Goal: Information Seeking & Learning: Learn about a topic

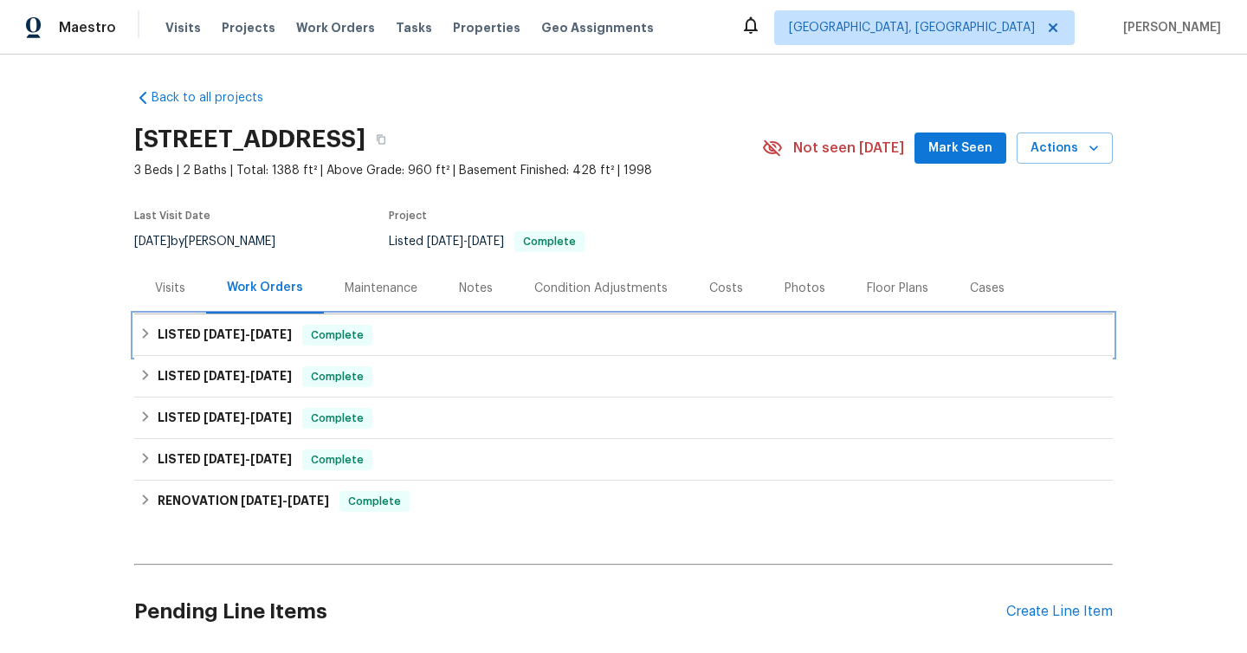
click at [192, 327] on h6 "LISTED [DATE] - [DATE]" at bounding box center [225, 335] width 134 height 21
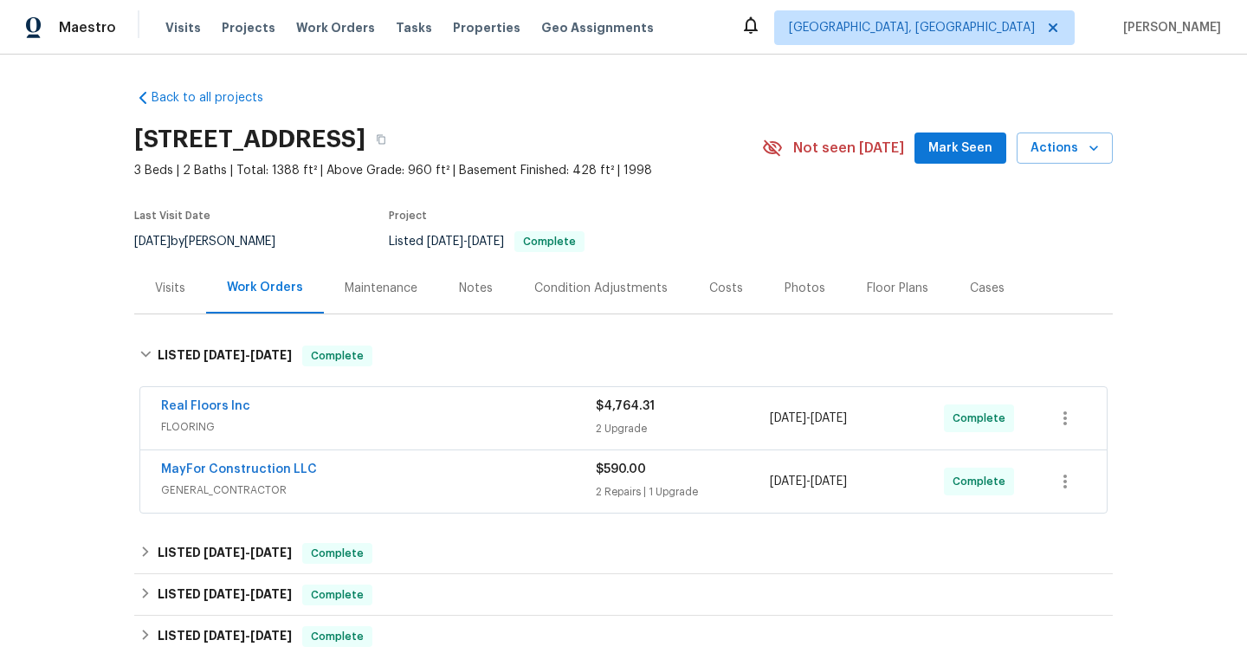
click at [357, 411] on div "Real Floors Inc" at bounding box center [378, 408] width 435 height 21
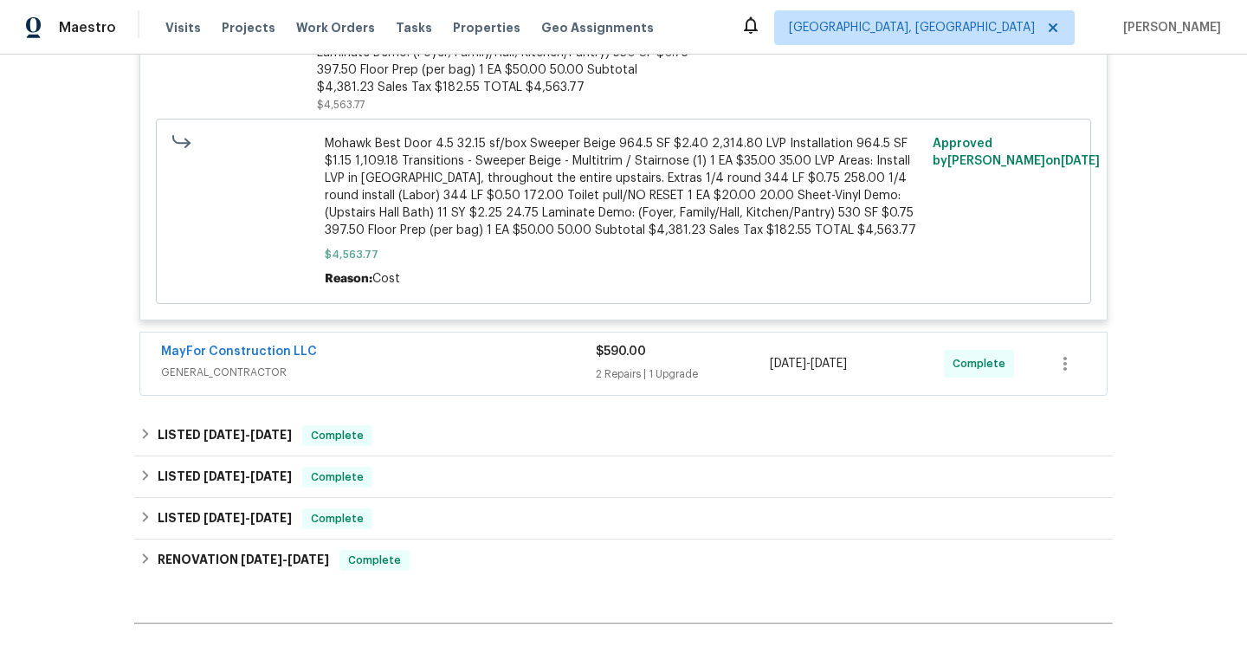
scroll to position [799, 0]
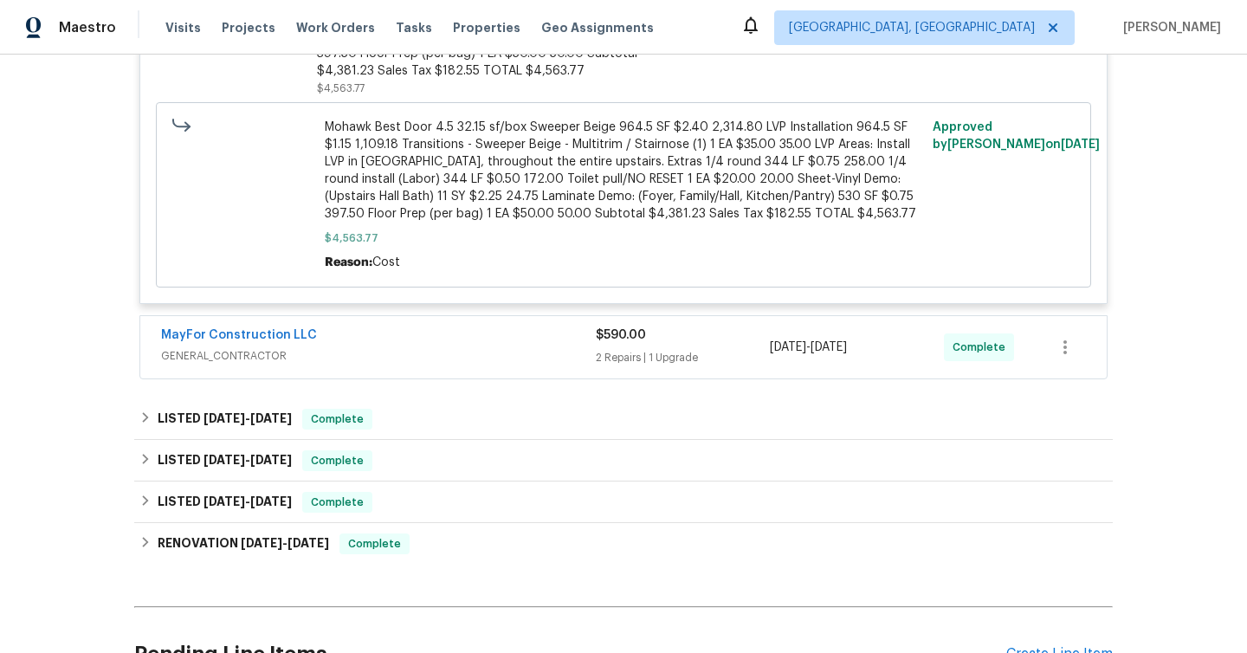
click at [377, 350] on span "GENERAL_CONTRACTOR" at bounding box center [378, 355] width 435 height 17
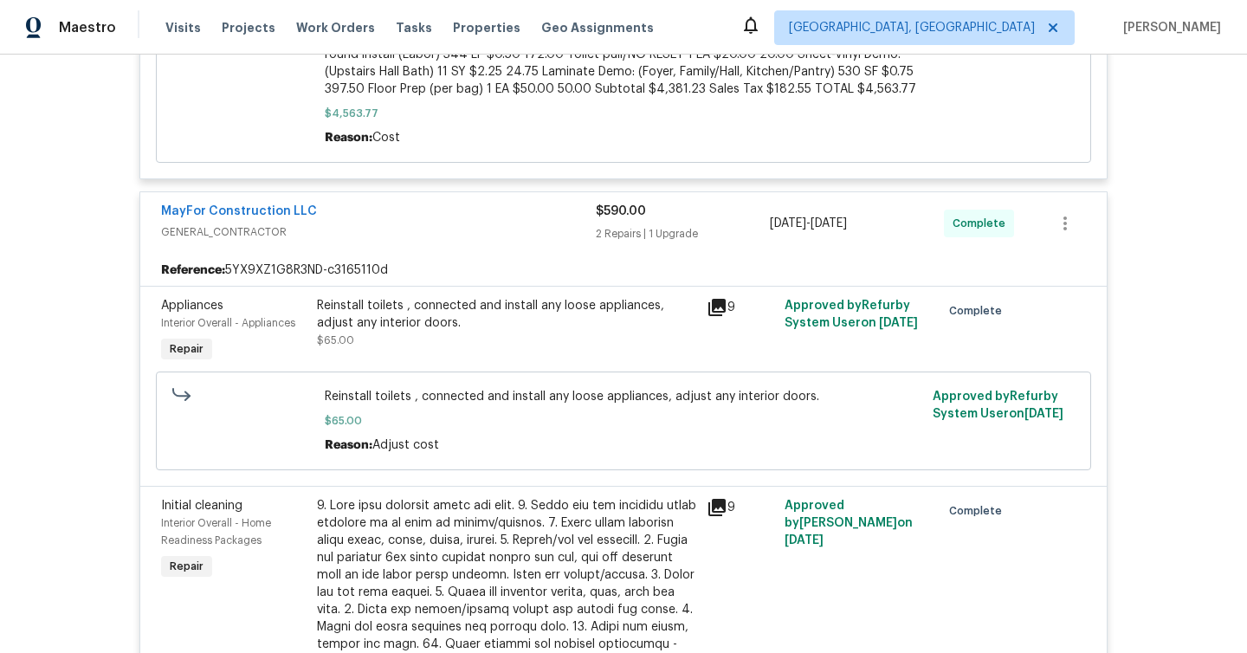
scroll to position [920, 0]
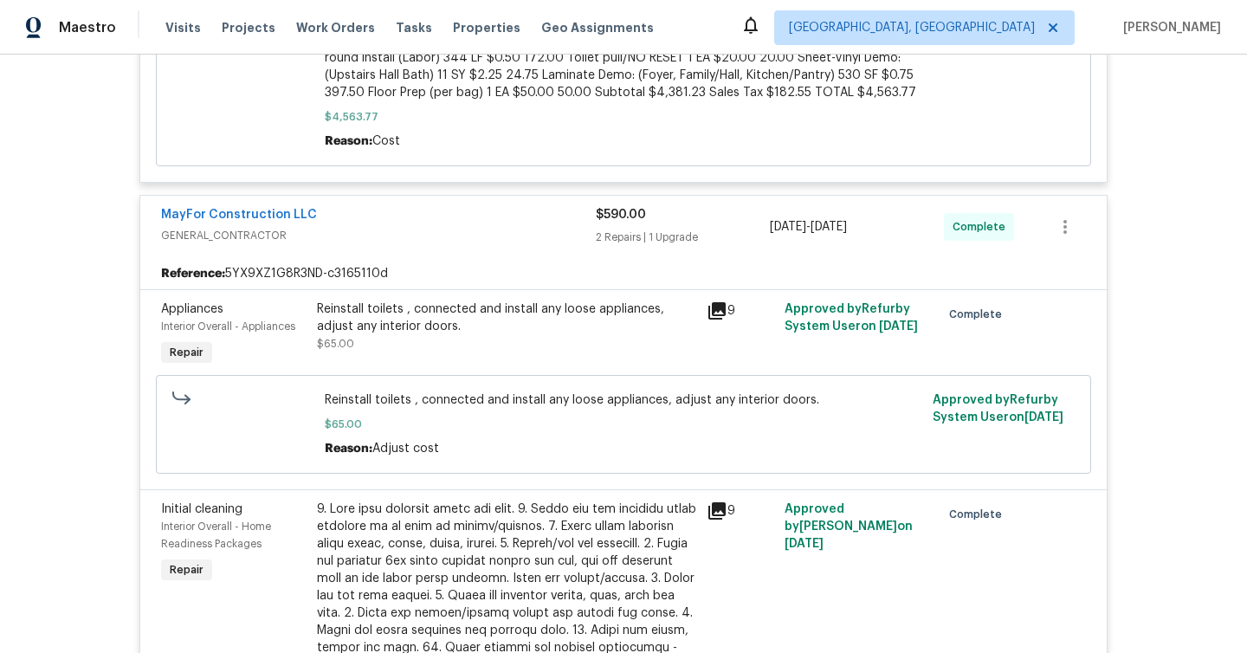
click at [717, 303] on icon at bounding box center [717, 311] width 21 height 21
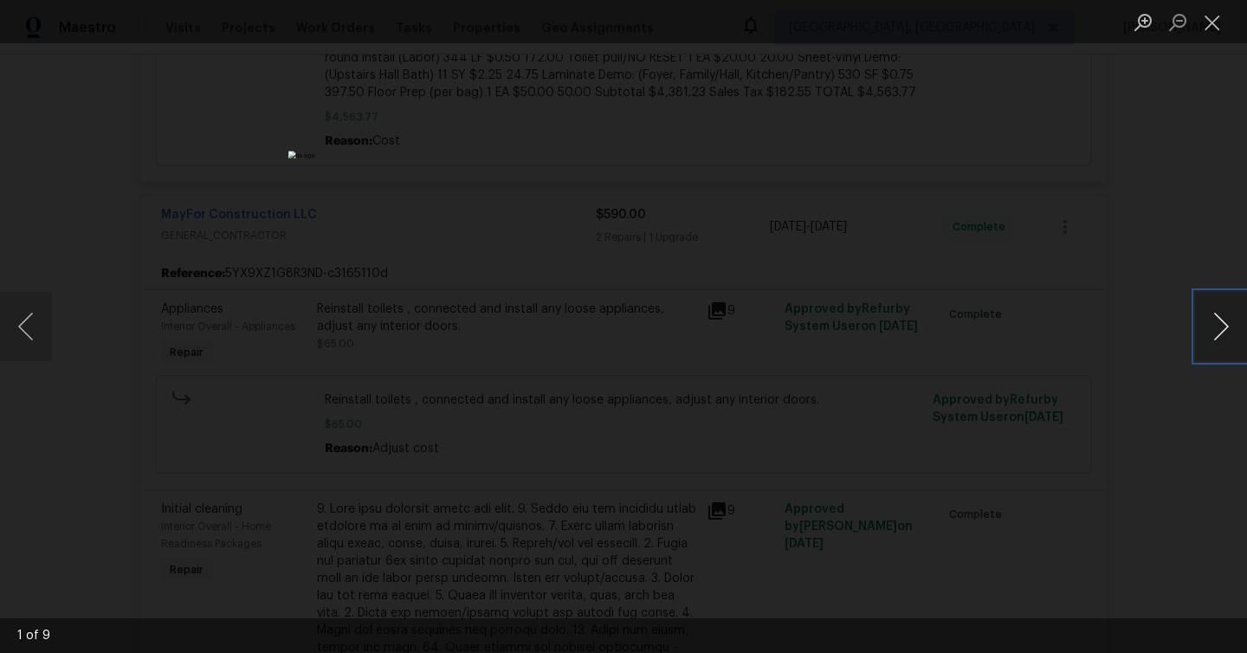
click at [1213, 326] on button "Next image" at bounding box center [1221, 326] width 52 height 69
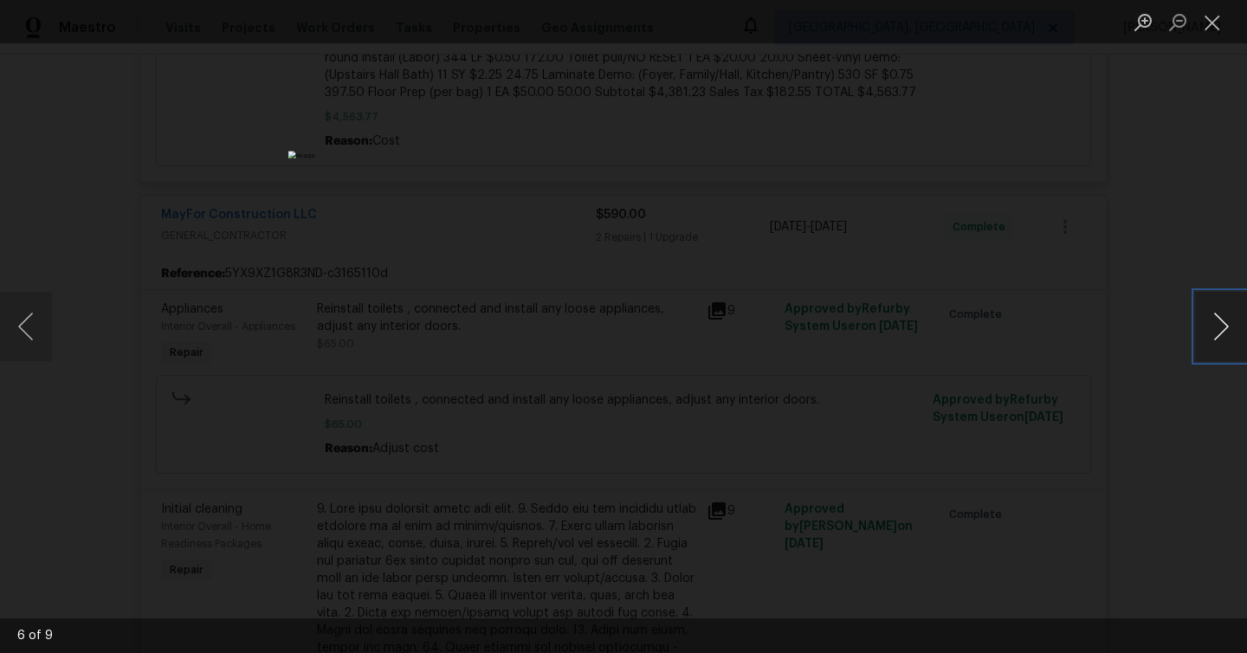
click at [1213, 326] on button "Next image" at bounding box center [1221, 326] width 52 height 69
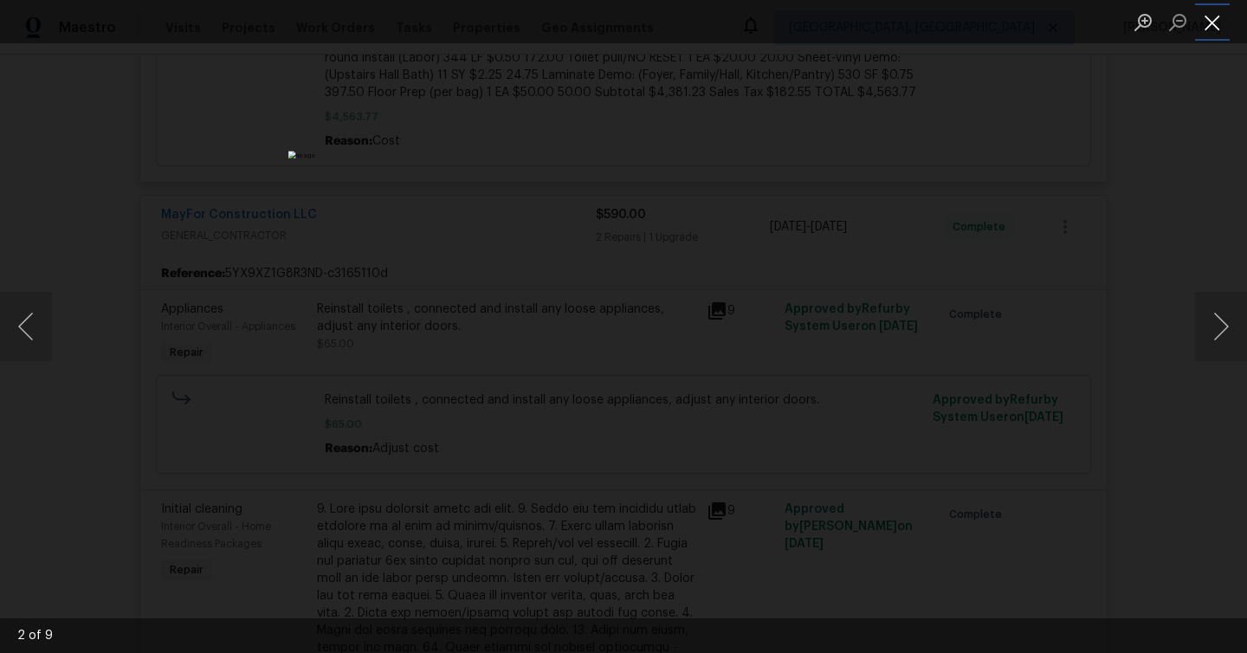
click at [1211, 22] on button "Close lightbox" at bounding box center [1212, 22] width 35 height 30
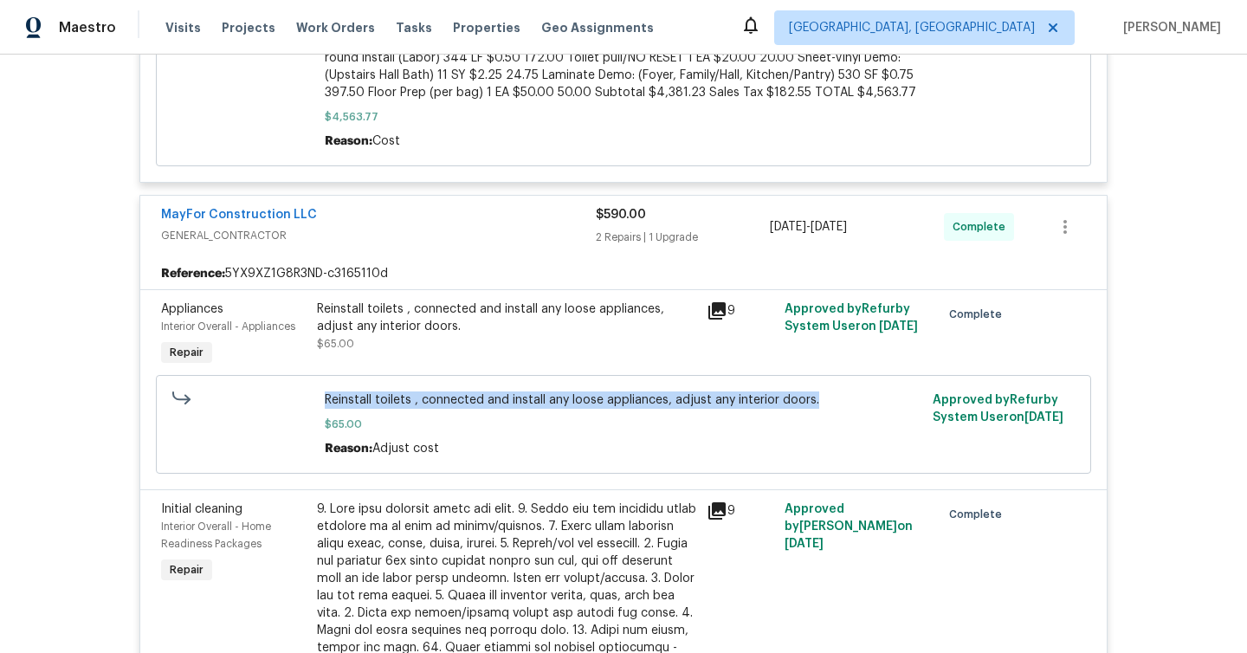
drag, startPoint x: 326, startPoint y: 400, endPoint x: 810, endPoint y: 405, distance: 484.2
click at [810, 405] on span "Reinstall toilets , connected and install any loose appliances, adjust any inte…" at bounding box center [624, 400] width 599 height 17
